Goal: Find contact information: Find contact information

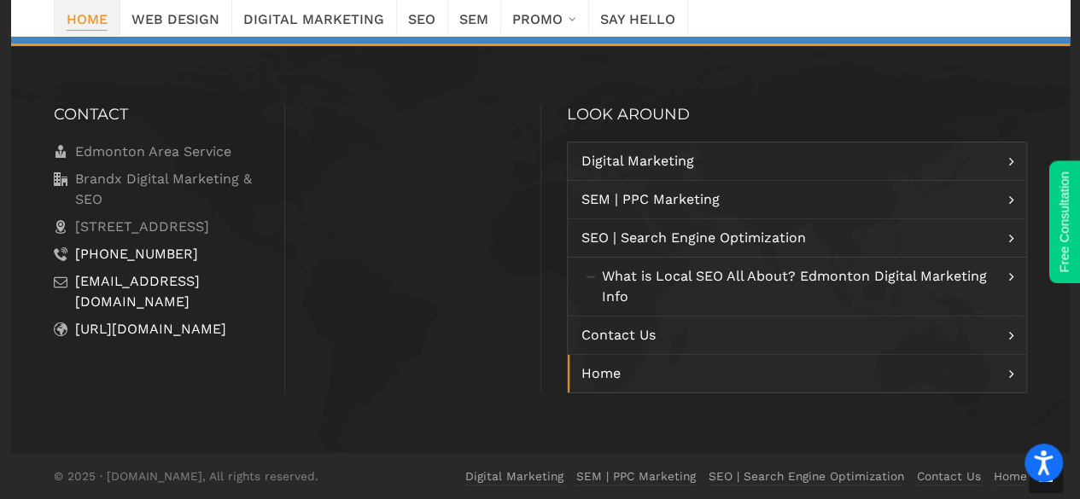
scroll to position [3357, 0]
click at [56, 225] on icon at bounding box center [61, 227] width 14 height 20
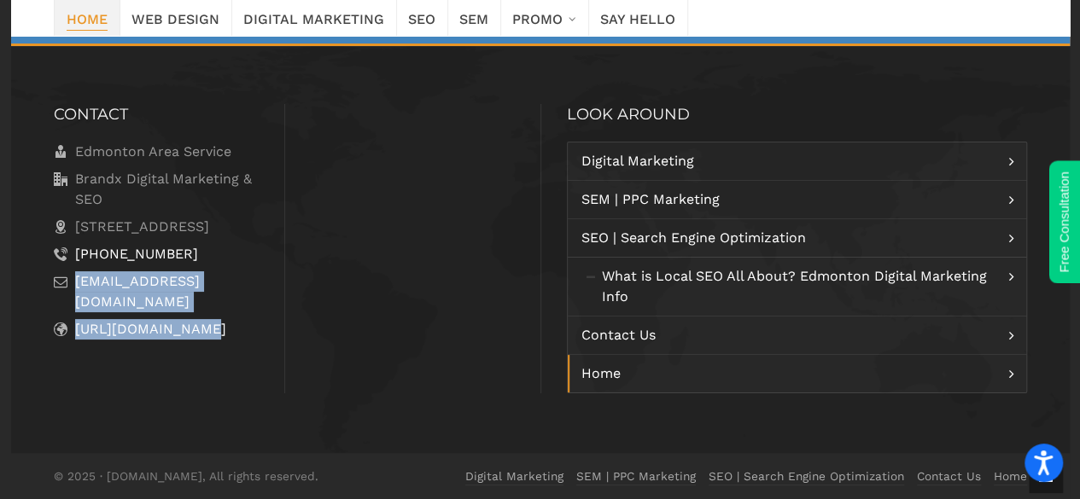
drag, startPoint x: 73, startPoint y: 303, endPoint x: 233, endPoint y: 315, distance: 160.9
click at [233, 315] on ul "Edmonton Area Service Brandx Digital Marketing & SEO [STREET_ADDRESS] [PHONE_NU…" at bounding box center [156, 241] width 205 height 198
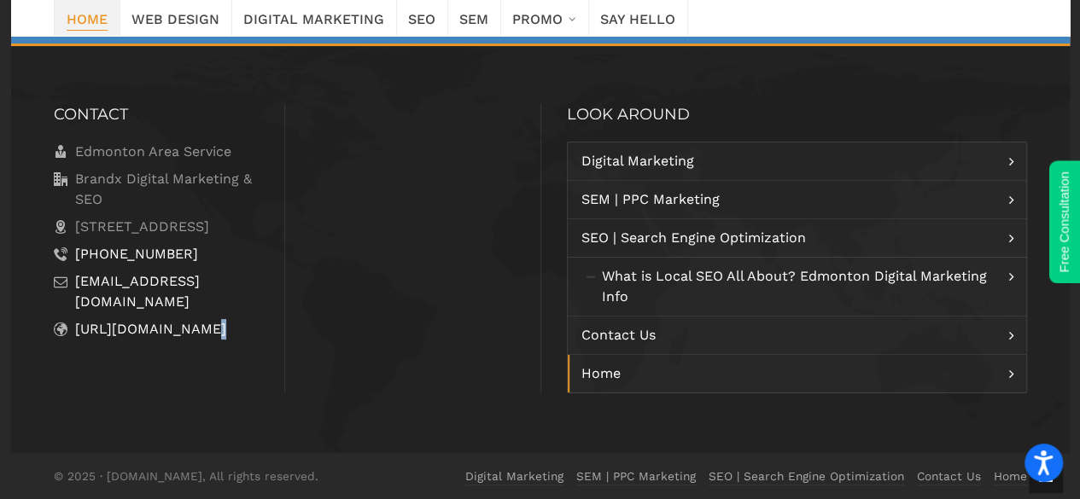
drag, startPoint x: 233, startPoint y: 315, endPoint x: 218, endPoint y: 315, distance: 15.4
click at [233, 315] on ul "Edmonton Area Service Brandx Digital Marketing & SEO [STREET_ADDRESS] [PHONE_NU…" at bounding box center [156, 241] width 205 height 198
drag, startPoint x: 73, startPoint y: 302, endPoint x: 216, endPoint y: 303, distance: 142.5
click at [216, 303] on li "[EMAIL_ADDRESS][DOMAIN_NAME]" at bounding box center [156, 291] width 205 height 41
copy link "[EMAIL_ADDRESS][DOMAIN_NAME]"
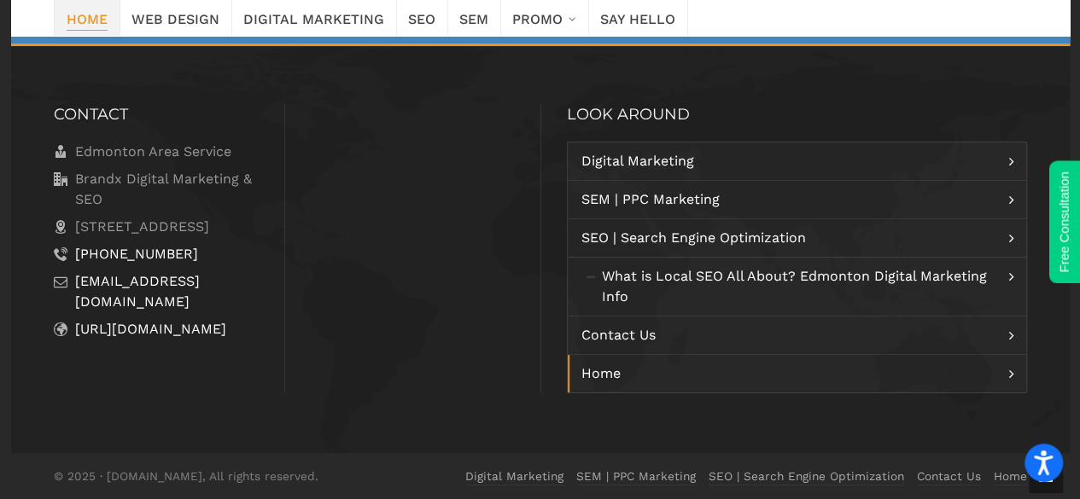
click at [68, 230] on li "[STREET_ADDRESS]" at bounding box center [156, 227] width 205 height 20
drag, startPoint x: 63, startPoint y: 221, endPoint x: 220, endPoint y: 245, distance: 158.8
click at [220, 237] on li "[STREET_ADDRESS]" at bounding box center [156, 227] width 205 height 20
click at [209, 235] on span "[STREET_ADDRESS]" at bounding box center [142, 226] width 134 height 16
drag, startPoint x: 79, startPoint y: 228, endPoint x: 119, endPoint y: 236, distance: 41.7
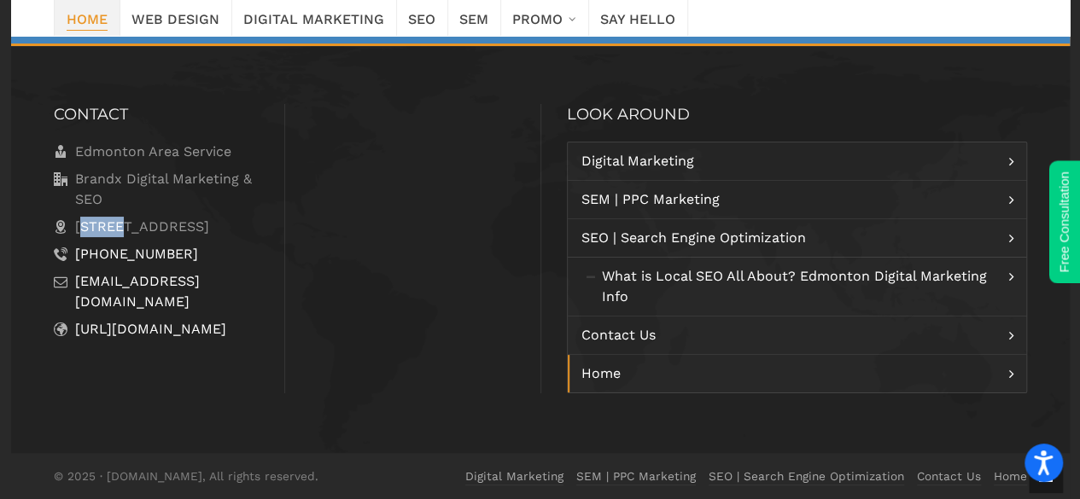
click at [119, 235] on span "[STREET_ADDRESS]" at bounding box center [142, 226] width 134 height 16
drag, startPoint x: 67, startPoint y: 230, endPoint x: 221, endPoint y: 248, distance: 155.6
click at [221, 237] on li "[STREET_ADDRESS]" at bounding box center [156, 227] width 205 height 20
copy li "[STREET_ADDRESS]"
